Goal: Task Accomplishment & Management: Manage account settings

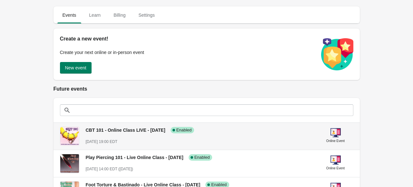
click at [157, 130] on span "CBT 101 - Online Class LIVE - [DATE]" at bounding box center [126, 130] width 80 height 5
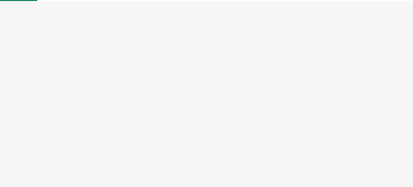
select select "US"
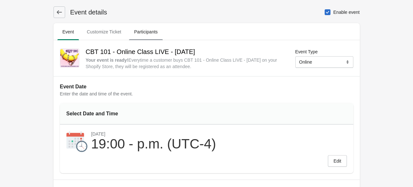
click at [141, 29] on span "Participants" at bounding box center [146, 32] width 34 height 12
select select "US"
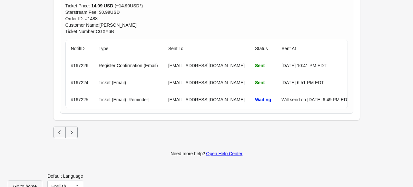
scroll to position [1640, 0]
